Goal: Information Seeking & Learning: Learn about a topic

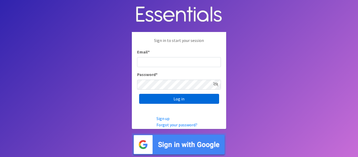
type input "info@marylanddiaperbank.org"
click at [173, 104] on input "Log in" at bounding box center [179, 99] width 80 height 10
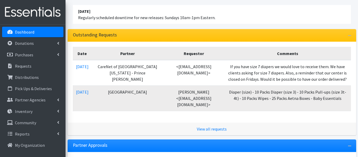
scroll to position [65, 0]
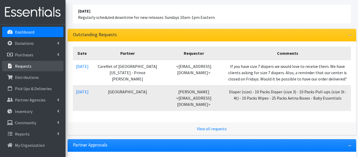
click at [21, 69] on link "Requests" at bounding box center [32, 66] width 61 height 10
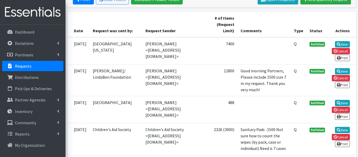
scroll to position [111, 0]
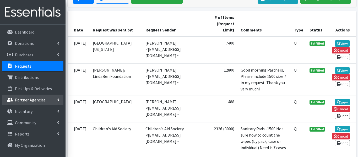
click at [51, 102] on link "Partner Agencies" at bounding box center [32, 100] width 61 height 10
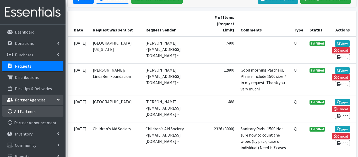
click at [45, 110] on link "All Partners" at bounding box center [32, 111] width 61 height 10
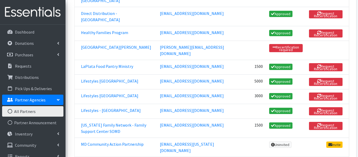
scroll to position [386, 0]
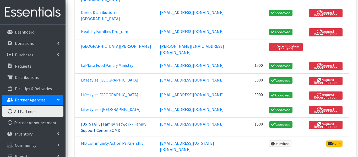
click at [127, 121] on link "Maryland Family Network - Family Support Center SOMD" at bounding box center [113, 127] width 65 height 12
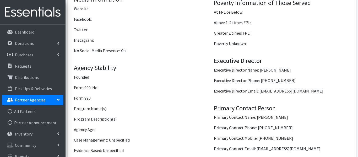
scroll to position [545, 0]
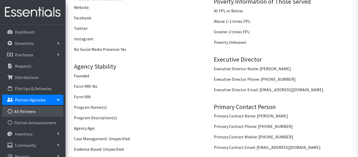
click at [29, 111] on link "All Partners" at bounding box center [32, 111] width 61 height 10
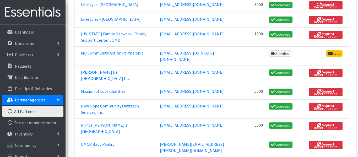
scroll to position [473, 0]
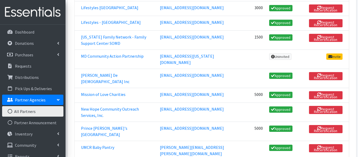
click at [92, 126] on link "Prince [PERSON_NAME]'s [GEOGRAPHIC_DATA]" at bounding box center [104, 132] width 46 height 12
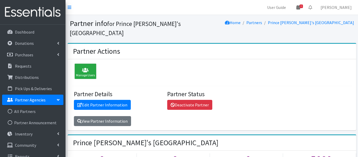
click at [300, 7] on icon at bounding box center [299, 7] width 4 height 4
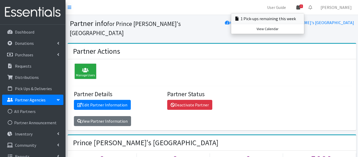
click at [304, 18] on link "1 Pick-ups remaining this week" at bounding box center [267, 18] width 73 height 10
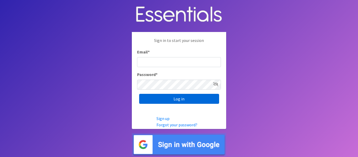
type input "[EMAIL_ADDRESS][DOMAIN_NAME]"
click at [170, 101] on input "Log in" at bounding box center [179, 99] width 80 height 10
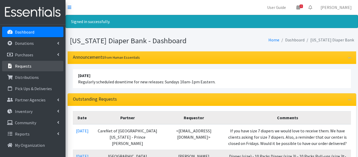
click at [44, 62] on link "Requests" at bounding box center [32, 66] width 61 height 10
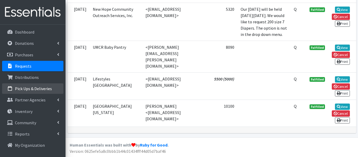
scroll to position [558, 0]
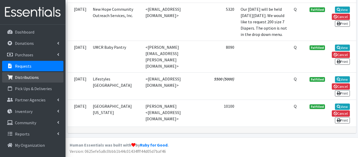
click at [36, 78] on p "Distributions" at bounding box center [27, 77] width 24 height 5
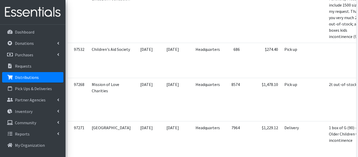
scroll to position [277, 0]
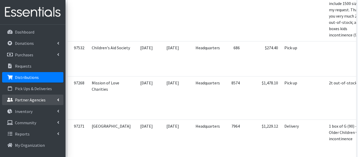
click at [49, 97] on link "Partner Agencies" at bounding box center [32, 100] width 61 height 10
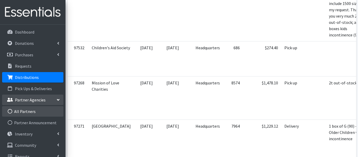
click at [47, 115] on link "All Partners" at bounding box center [32, 111] width 61 height 10
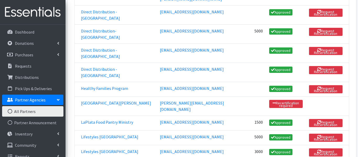
scroll to position [532, 0]
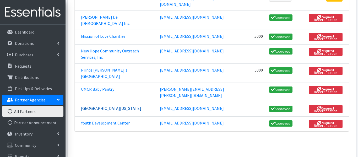
click at [98, 106] on link "[GEOGRAPHIC_DATA][US_STATE]" at bounding box center [111, 108] width 60 height 5
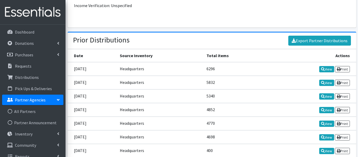
scroll to position [988, 0]
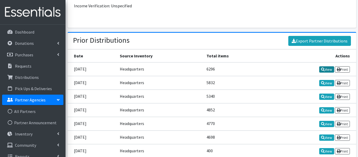
click at [332, 66] on link "View" at bounding box center [326, 69] width 15 height 6
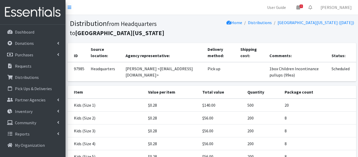
scroll to position [123, 0]
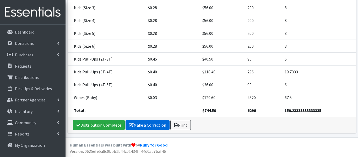
click at [156, 124] on link "Make a Correction" at bounding box center [148, 125] width 44 height 10
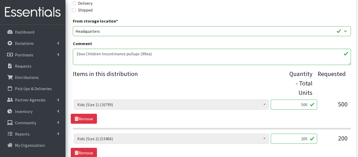
scroll to position [136, 0]
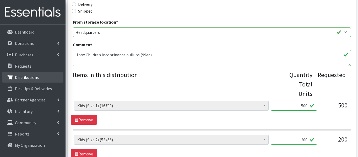
click at [32, 80] on p "Distributions" at bounding box center [27, 77] width 24 height 5
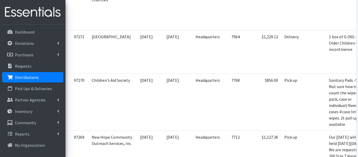
scroll to position [367, 0]
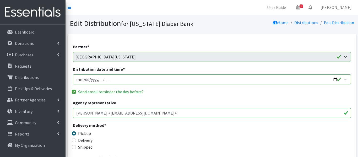
scroll to position [136, 0]
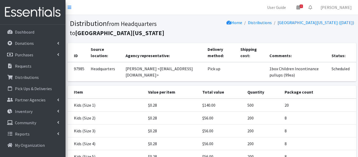
scroll to position [123, 0]
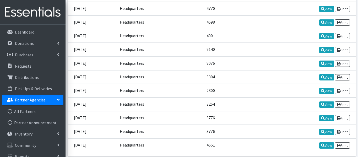
scroll to position [1114, 0]
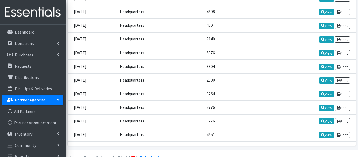
click at [117, 101] on td "01/22/2024" at bounding box center [92, 108] width 49 height 14
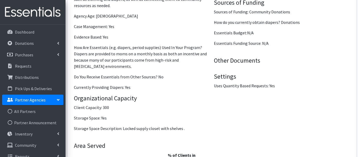
scroll to position [786, 0]
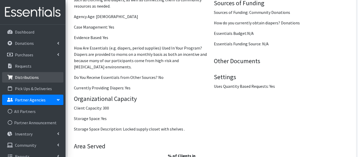
click at [28, 78] on p "Distributions" at bounding box center [27, 77] width 24 height 5
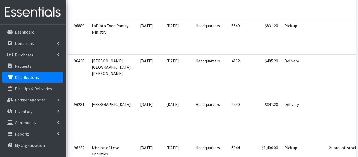
scroll to position [643, 0]
click at [35, 98] on p "Partner Agencies" at bounding box center [30, 99] width 31 height 5
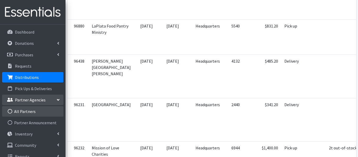
click at [34, 111] on link "All Partners" at bounding box center [32, 111] width 61 height 10
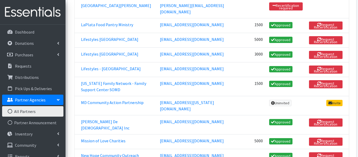
scroll to position [426, 0]
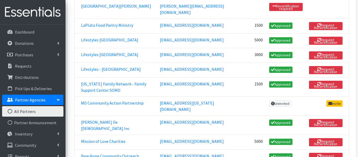
click at [98, 139] on link "Mission of Love Charities" at bounding box center [103, 141] width 45 height 5
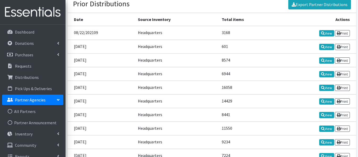
scroll to position [997, 0]
click at [98, 108] on td "[DATE]" at bounding box center [101, 115] width 67 height 14
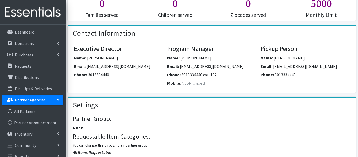
scroll to position [146, 0]
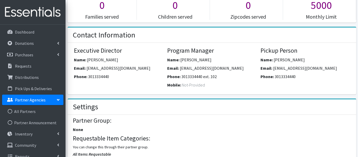
click at [96, 77] on span "3013334440" at bounding box center [98, 76] width 21 height 5
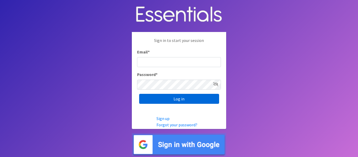
type input "[EMAIL_ADDRESS][DOMAIN_NAME]"
click at [156, 96] on input "Log in" at bounding box center [179, 99] width 80 height 10
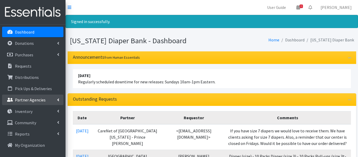
click at [30, 103] on link "Partner Agencies" at bounding box center [32, 100] width 61 height 10
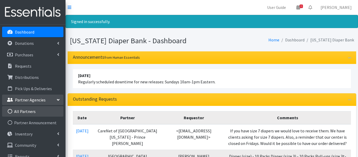
click at [23, 114] on link "All Partners" at bounding box center [32, 111] width 61 height 10
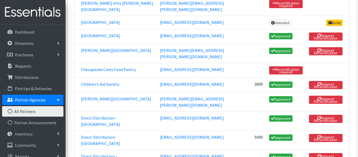
scroll to position [224, 0]
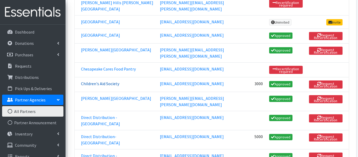
click at [111, 81] on link "Children's Aid Society" at bounding box center [100, 83] width 38 height 5
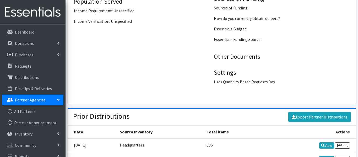
scroll to position [827, 0]
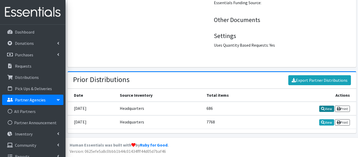
click at [323, 111] on link "View" at bounding box center [326, 109] width 15 height 6
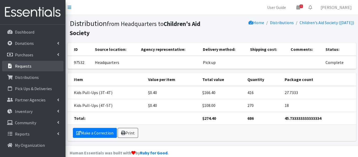
click at [24, 65] on p "Requests" at bounding box center [23, 65] width 17 height 5
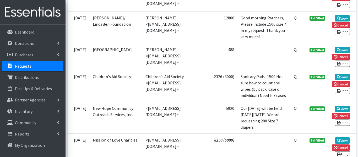
scroll to position [166, 0]
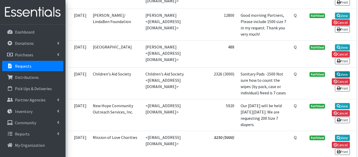
click at [338, 74] on link "View" at bounding box center [342, 74] width 15 height 6
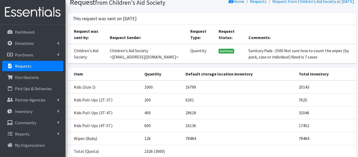
scroll to position [68, 0]
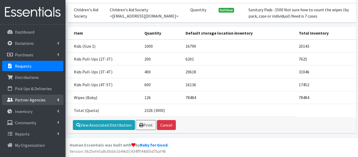
click at [31, 100] on p "Partner Agencies" at bounding box center [30, 99] width 31 height 5
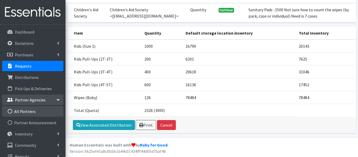
click at [30, 108] on link "All Partners" at bounding box center [32, 111] width 61 height 10
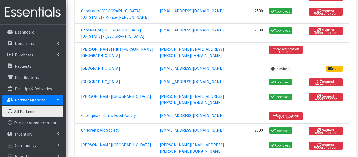
scroll to position [178, 0]
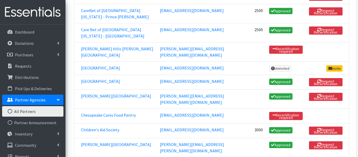
click at [101, 127] on link "Children's Aid Society" at bounding box center [100, 129] width 38 height 5
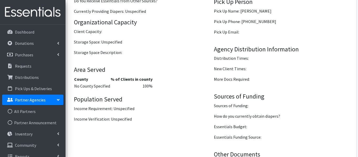
scroll to position [827, 0]
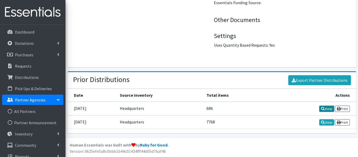
click at [324, 107] on link "View" at bounding box center [326, 109] width 15 height 6
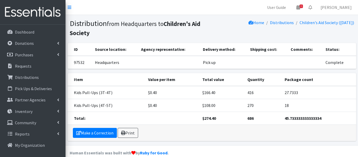
scroll to position [8, 0]
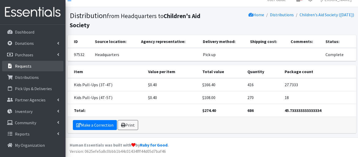
click at [22, 63] on p "Requests" at bounding box center [23, 65] width 17 height 5
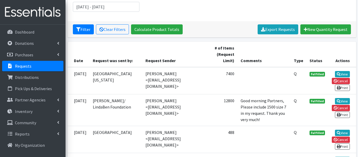
scroll to position [80, 0]
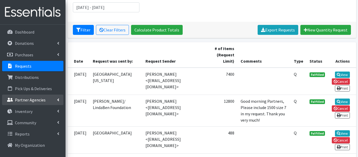
click at [23, 96] on link "Partner Agencies" at bounding box center [32, 100] width 61 height 10
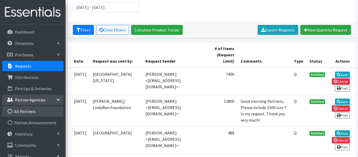
click at [24, 107] on link "All Partners" at bounding box center [32, 111] width 61 height 10
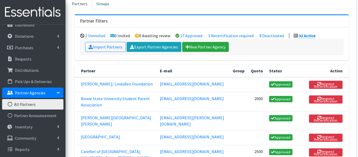
scroll to position [38, 0]
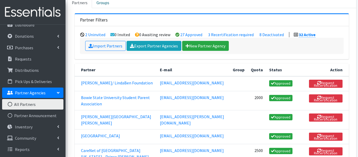
click at [103, 88] on td "[PERSON_NAME]/ LindaBen Foundation" at bounding box center [116, 83] width 82 height 15
click at [94, 85] on link "[PERSON_NAME]/ LindaBen Foundation" at bounding box center [117, 82] width 72 height 5
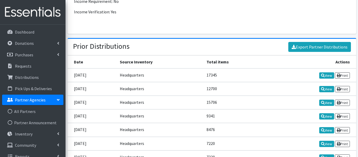
scroll to position [1026, 0]
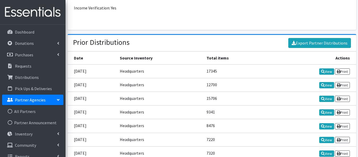
click at [94, 105] on td "[DATE]" at bounding box center [92, 112] width 49 height 14
